Goal: Use online tool/utility

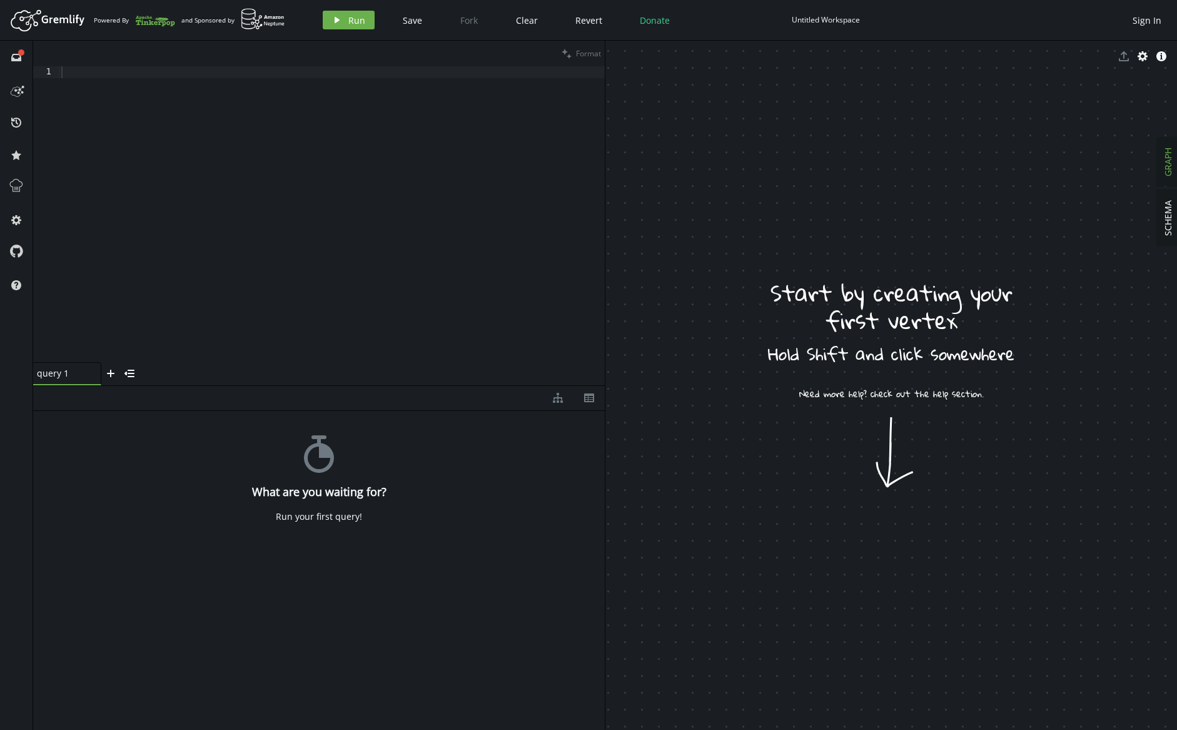
drag, startPoint x: 878, startPoint y: 419, endPoint x: 907, endPoint y: 508, distance: 94.1
drag, startPoint x: 907, startPoint y: 508, endPoint x: 858, endPoint y: 375, distance: 142.7
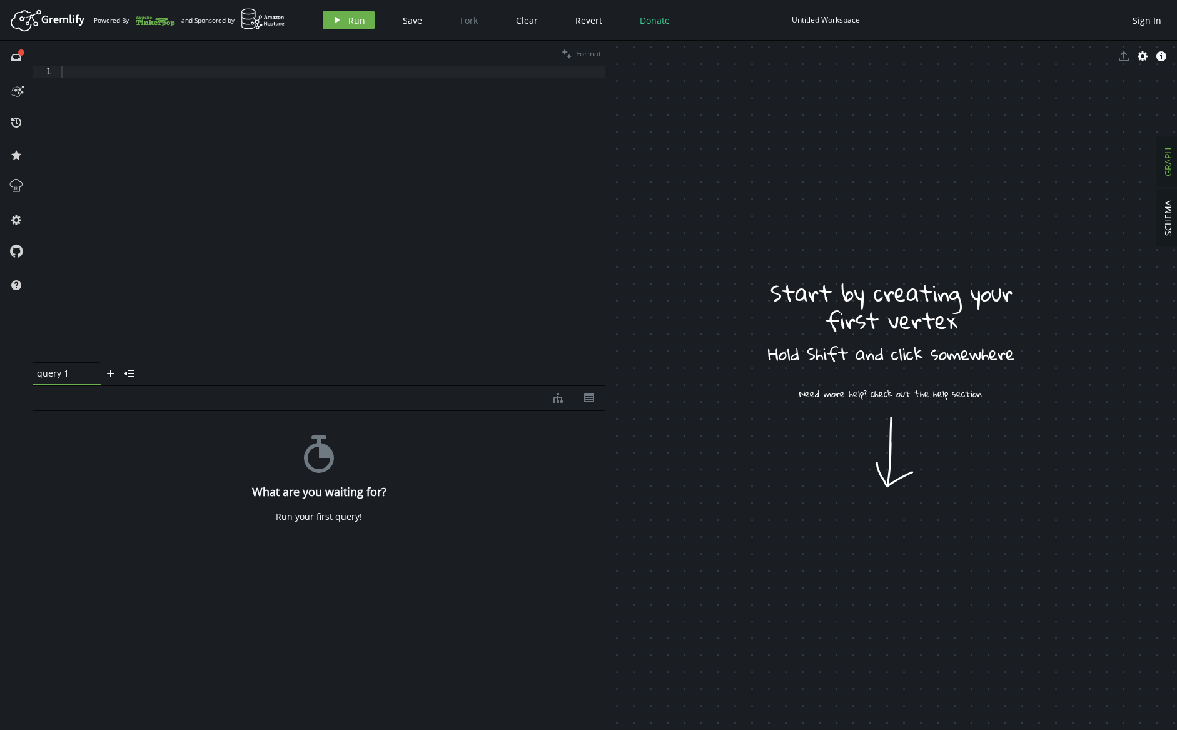
drag, startPoint x: 897, startPoint y: 508, endPoint x: 911, endPoint y: 507, distance: 14.4
drag, startPoint x: 904, startPoint y: 531, endPoint x: 857, endPoint y: 481, distance: 68.6
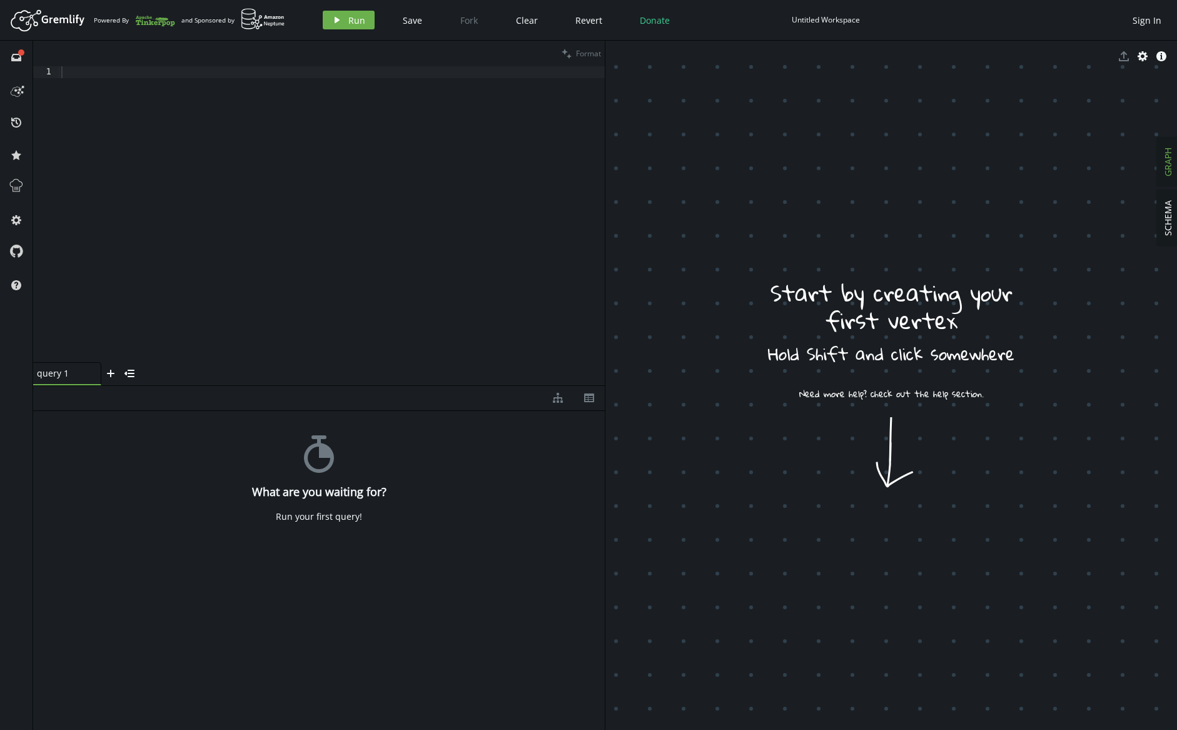
click at [1174, 219] on button "SCHEMA" at bounding box center [1168, 218] width 22 height 56
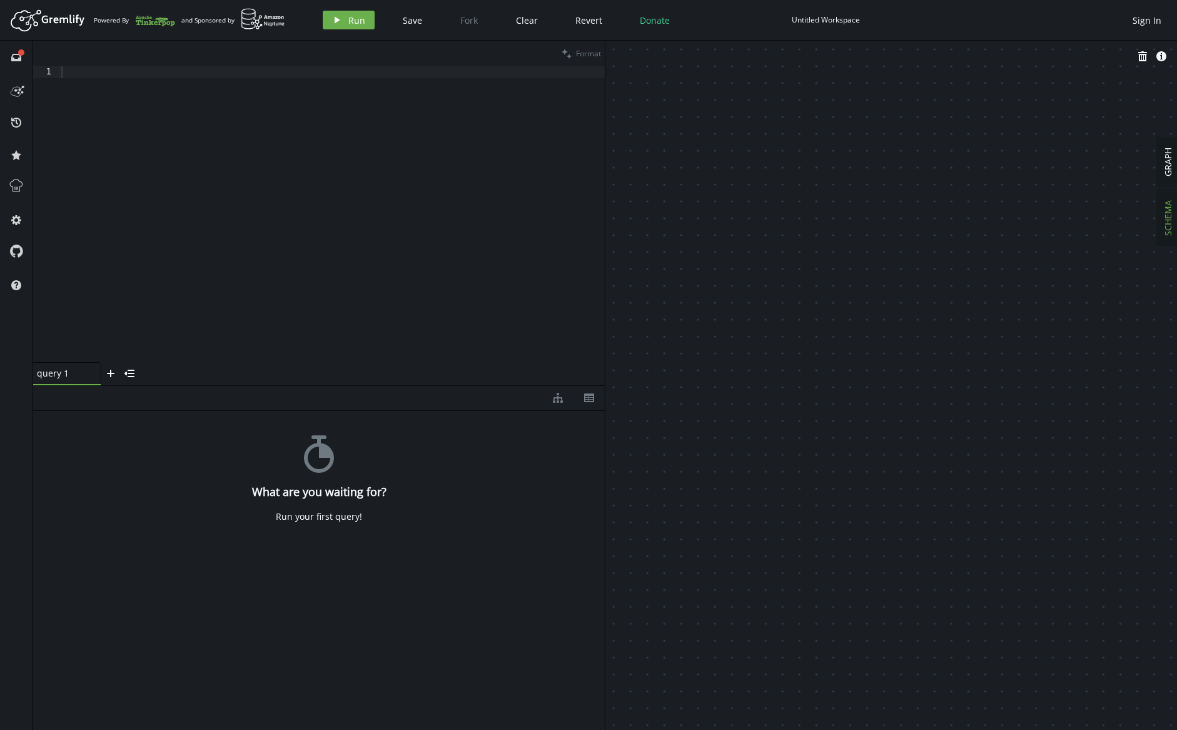
drag, startPoint x: 992, startPoint y: 250, endPoint x: 941, endPoint y: 316, distance: 84.7
